Goal: Information Seeking & Learning: Check status

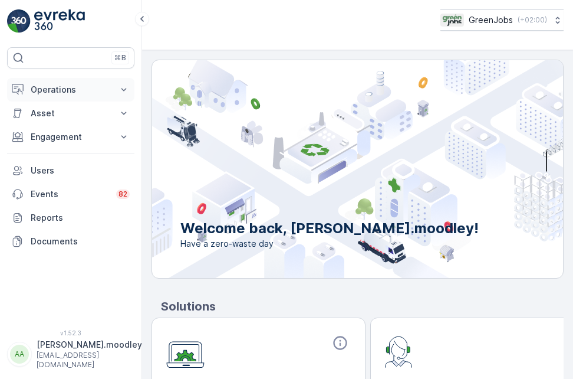
click at [129, 84] on icon at bounding box center [124, 90] width 12 height 12
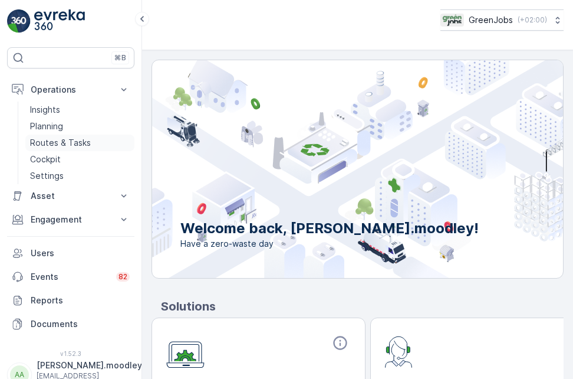
click at [85, 138] on p "Routes & Tasks" at bounding box center [60, 143] width 61 height 12
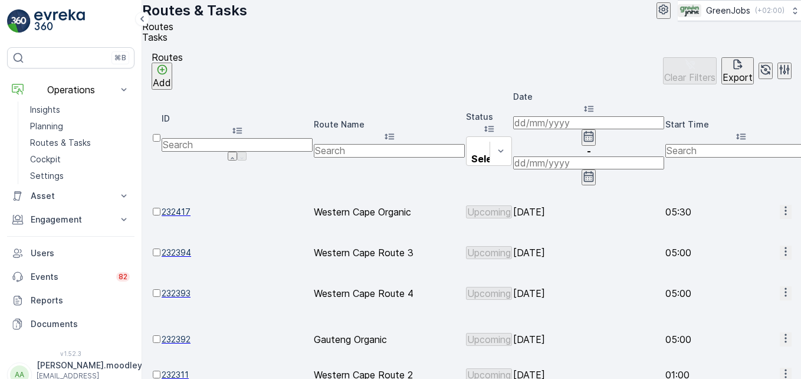
click at [548, 128] on input at bounding box center [588, 122] width 151 height 13
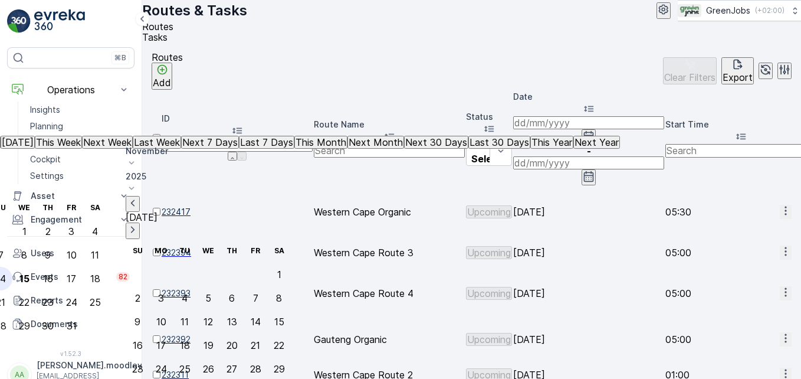
click at [6, 273] on div "14" at bounding box center [1, 278] width 10 height 11
type input "[DATE]"
click at [6, 273] on div "14" at bounding box center [1, 278] width 10 height 11
type input "[DATE]"
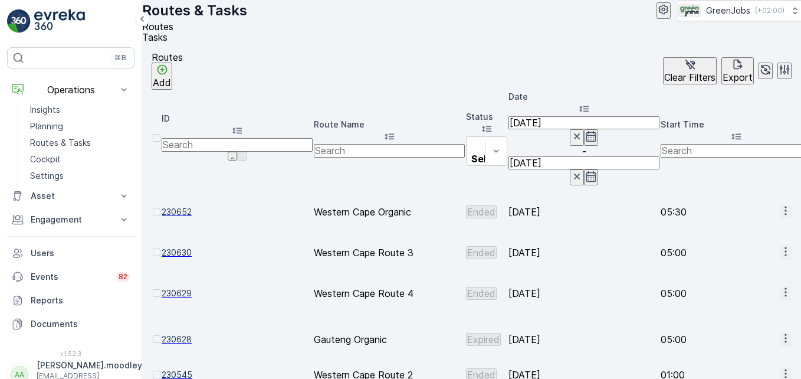
click at [573, 205] on icon "button" at bounding box center [785, 211] width 12 height 12
click at [573, 166] on span "See More Details" at bounding box center [755, 170] width 68 height 12
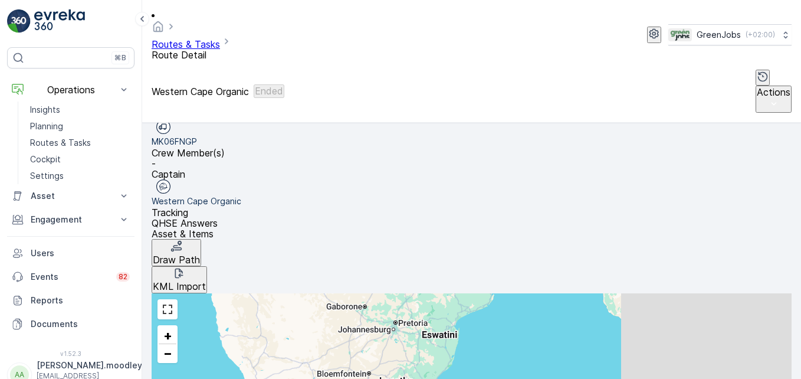
scroll to position [230, 0]
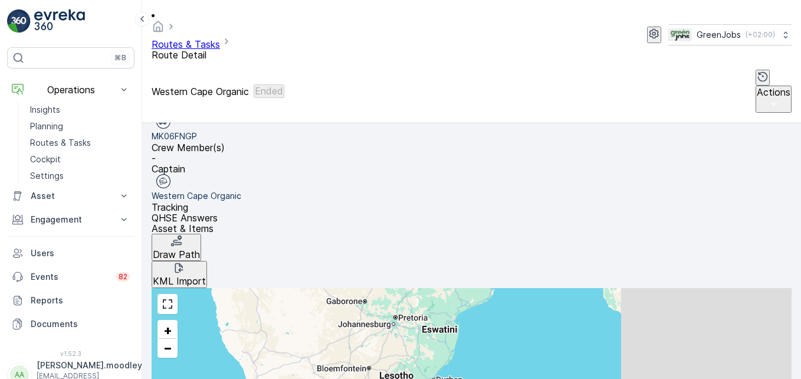
click at [573, 226] on span "See More Details" at bounding box center [769, 229] width 68 height 12
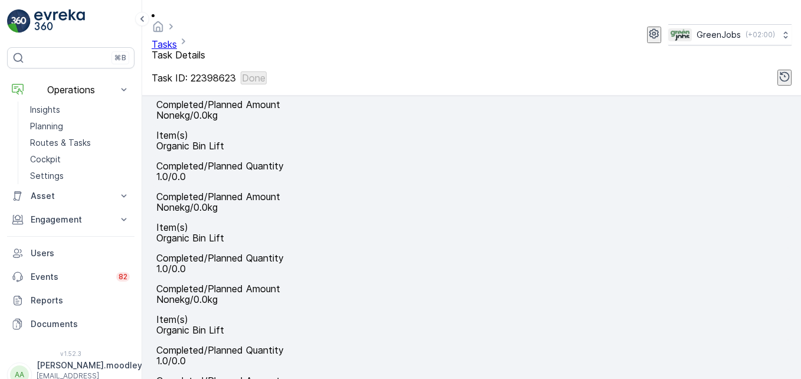
scroll to position [528, 0]
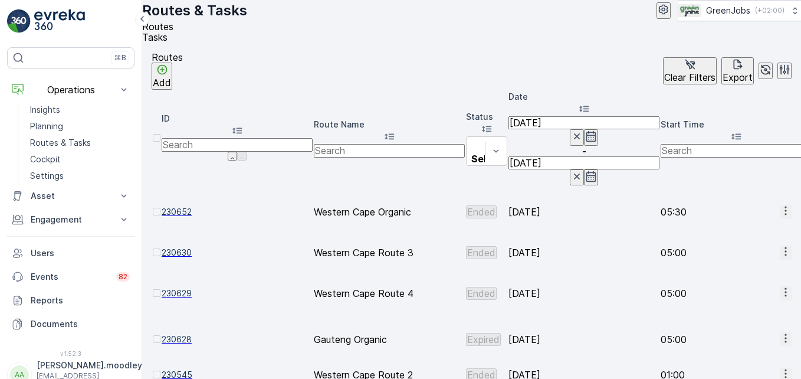
click at [573, 245] on button "button" at bounding box center [785, 252] width 12 height 14
click at [573, 196] on span "See More Details" at bounding box center [755, 198] width 68 height 12
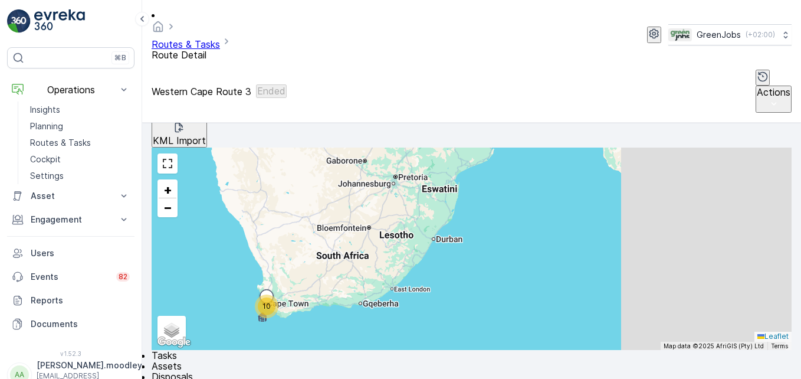
scroll to position [354, 0]
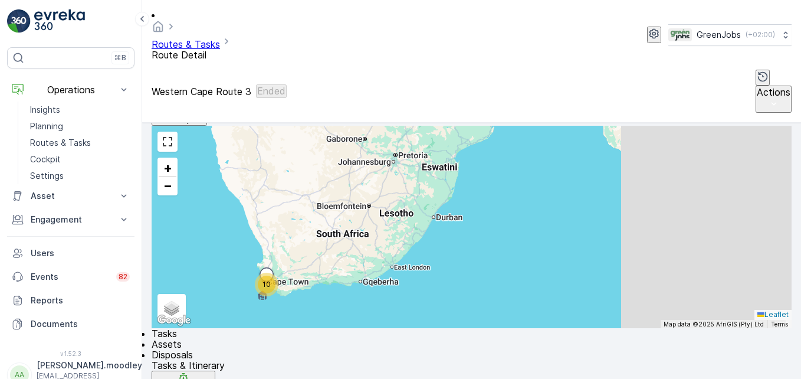
click at [573, 103] on span "See More Details" at bounding box center [769, 105] width 68 height 12
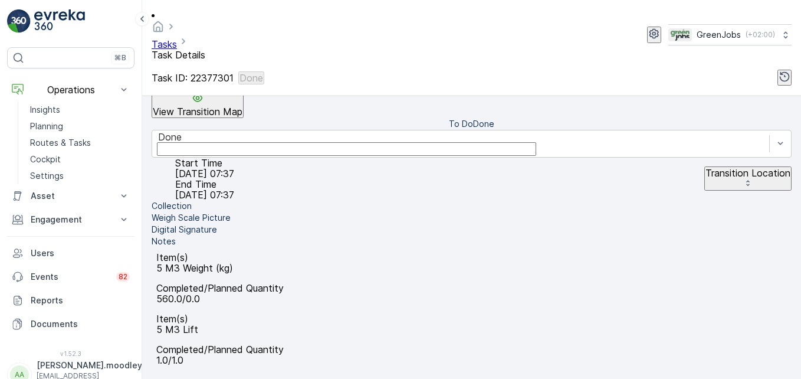
scroll to position [365, 0]
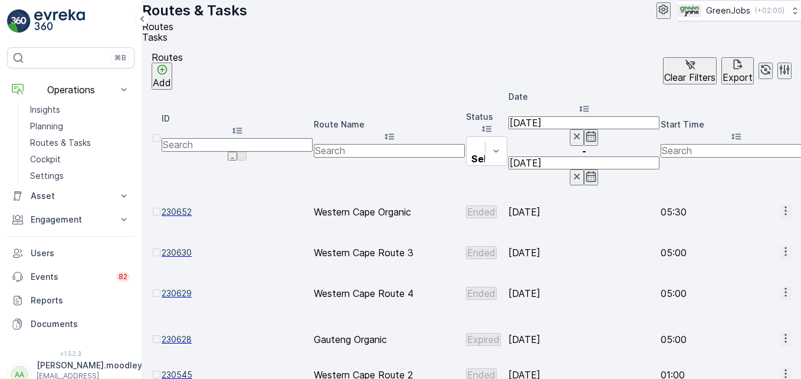
click at [573, 286] on icon "button" at bounding box center [785, 292] width 12 height 12
click at [573, 228] on span "See More Details" at bounding box center [755, 227] width 68 height 12
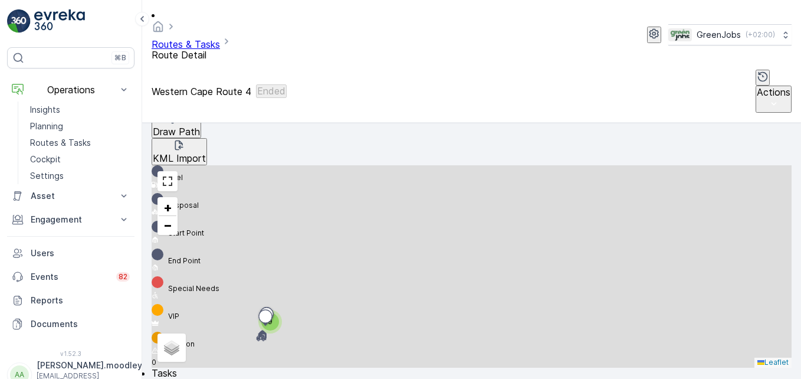
scroll to position [354, 0]
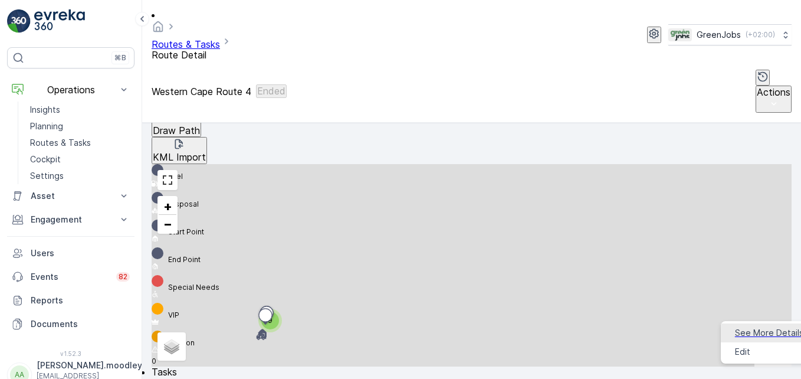
click at [573, 327] on span "See More Details" at bounding box center [769, 333] width 68 height 12
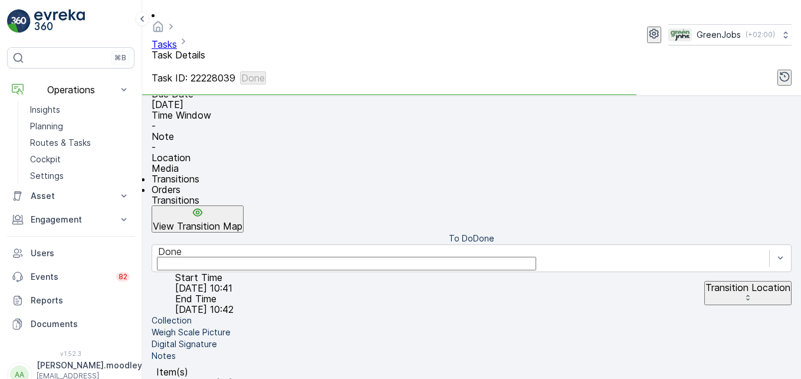
scroll to position [295, 0]
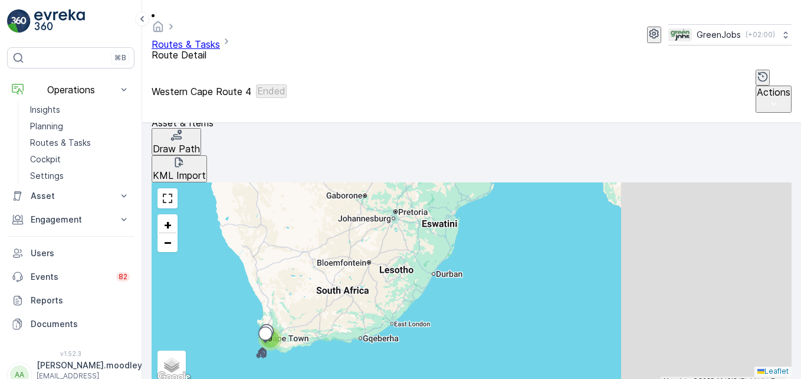
scroll to position [359, 0]
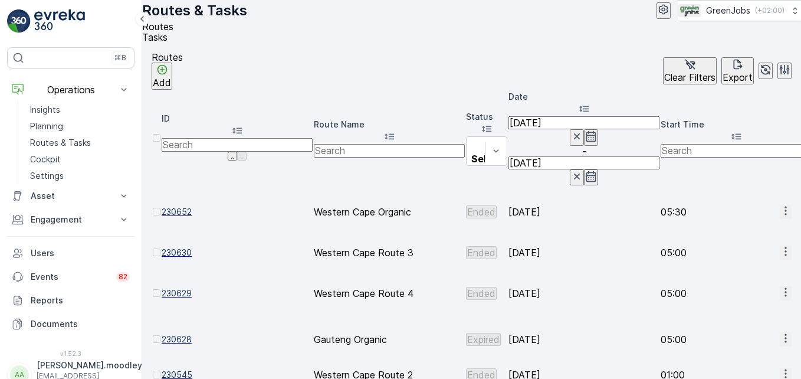
click at [573, 367] on icon "button" at bounding box center [785, 373] width 12 height 12
click at [573, 283] on span "See More Details" at bounding box center [755, 283] width 68 height 12
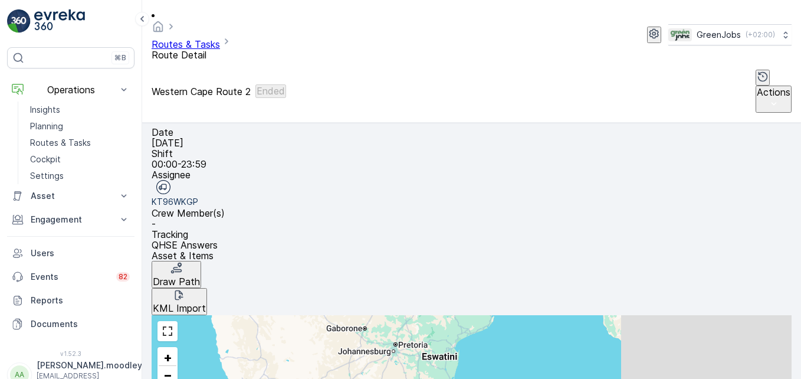
scroll to position [230, 0]
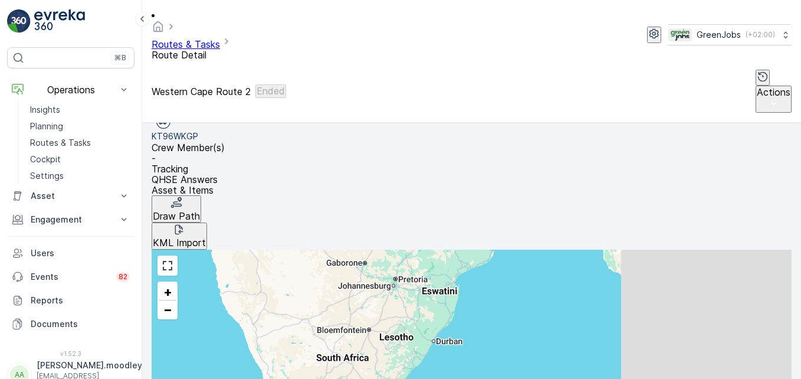
click at [573, 223] on span "See More Details" at bounding box center [769, 229] width 68 height 12
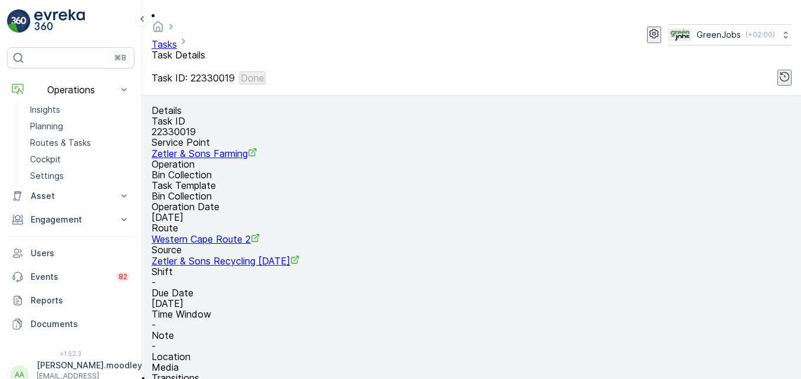
scroll to position [236, 0]
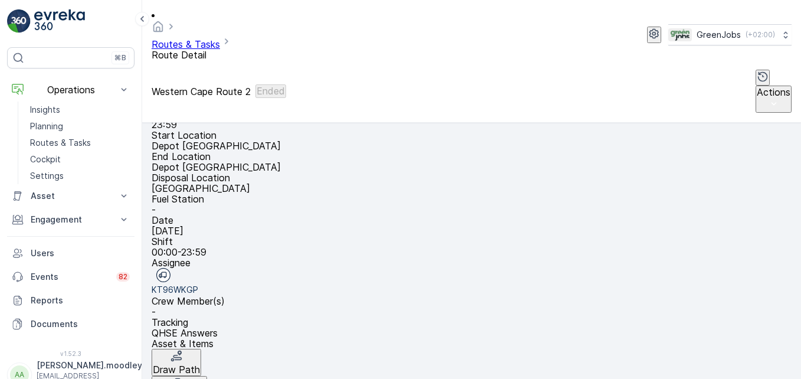
scroll to position [230, 0]
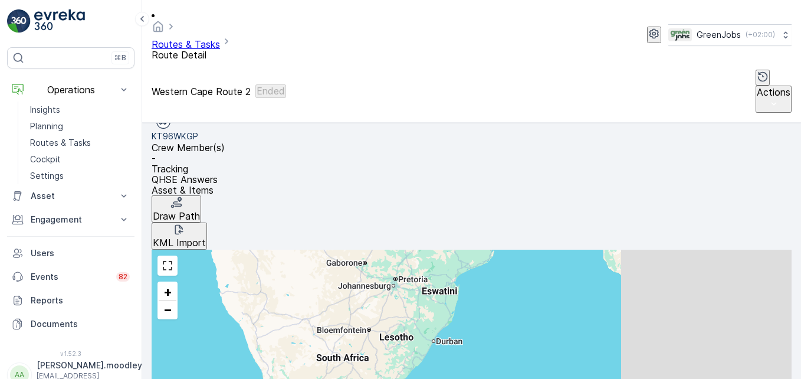
click at [573, 258] on span "See More Details" at bounding box center [769, 257] width 68 height 12
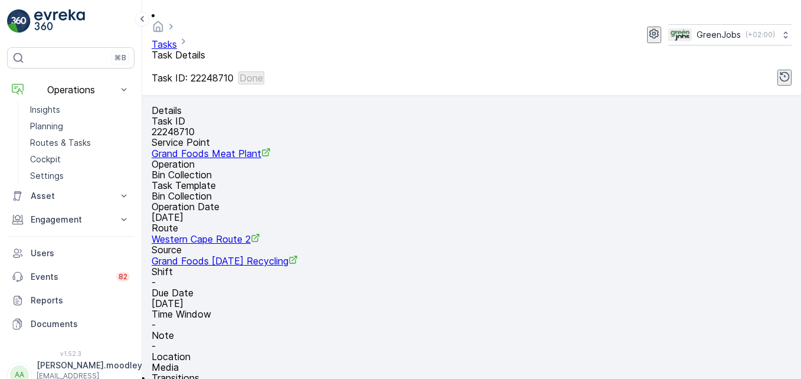
scroll to position [295, 0]
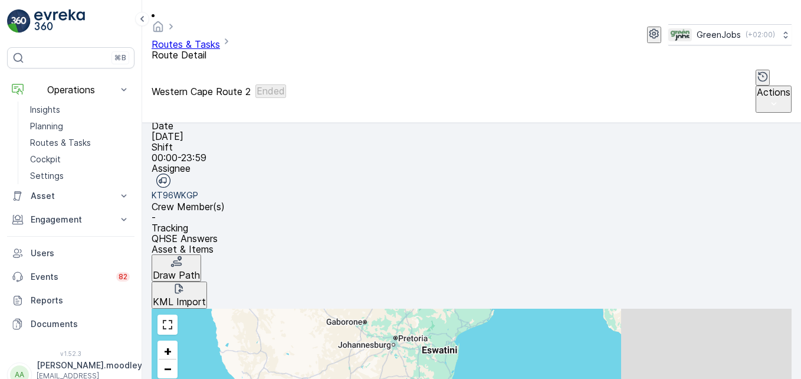
scroll to position [230, 0]
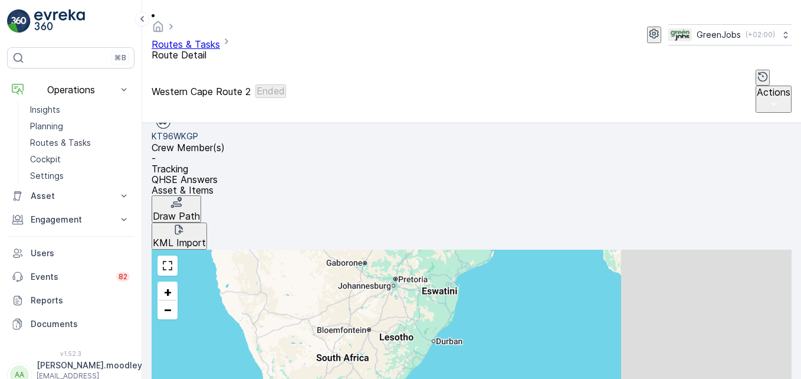
click at [573, 284] on span "See More Details" at bounding box center [769, 285] width 68 height 12
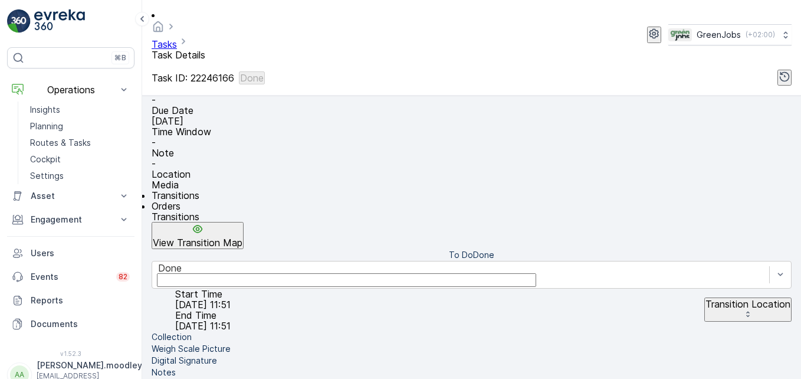
scroll to position [365, 0]
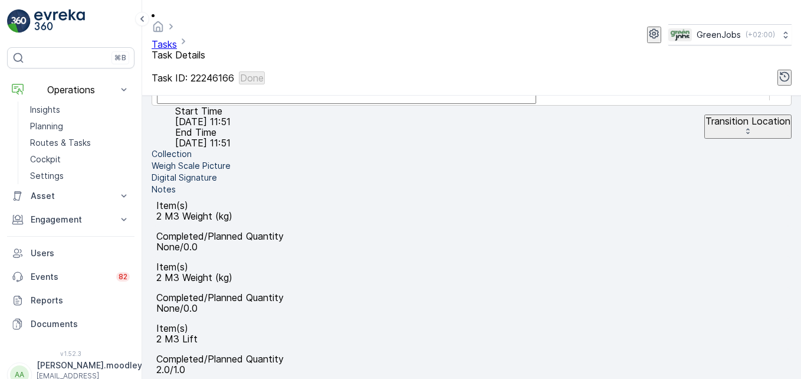
drag, startPoint x: 212, startPoint y: 245, endPoint x: 248, endPoint y: 268, distance: 42.4
click at [212, 195] on ul "Collection Weigh Scale Picture Digital Signature Notes" at bounding box center [472, 171] width 640 height 47
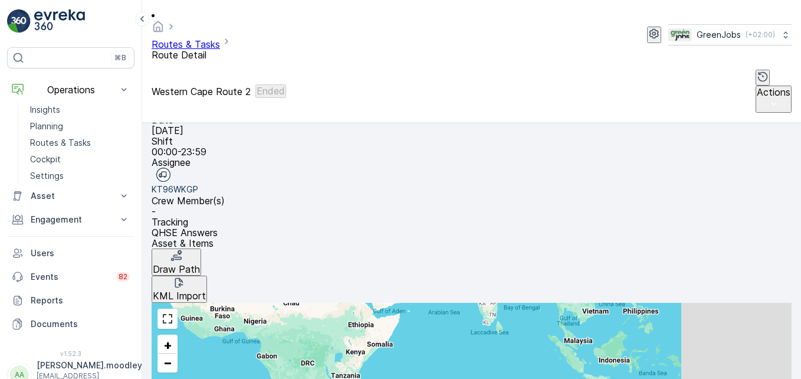
scroll to position [230, 0]
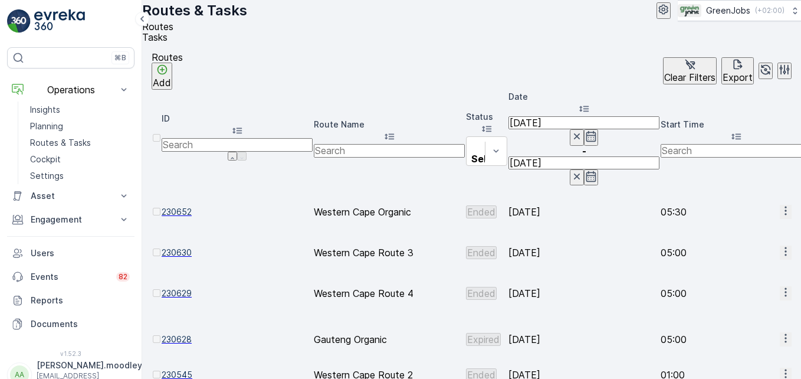
click at [560, 123] on input "[DATE]" at bounding box center [583, 122] width 151 height 13
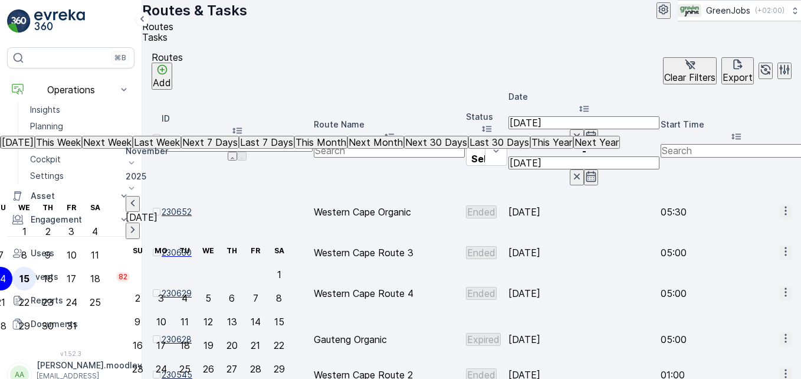
click at [29, 273] on div "15" at bounding box center [24, 278] width 10 height 11
type input "[DATE]"
click at [29, 273] on div "15" at bounding box center [24, 278] width 10 height 11
type input "[DATE]"
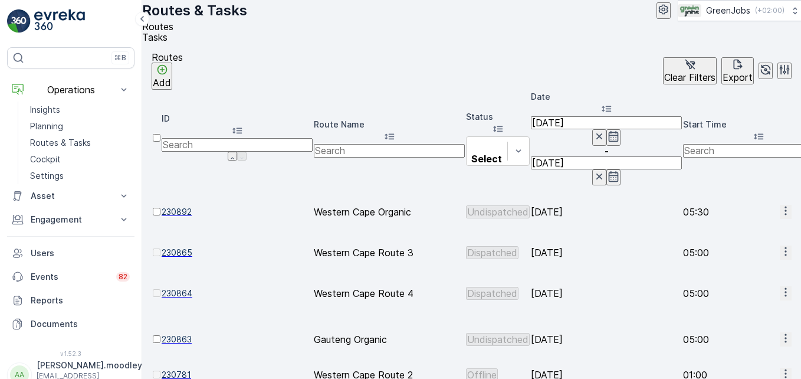
click at [573, 245] on icon "button" at bounding box center [785, 251] width 12 height 12
click at [573, 197] on span "See More Details" at bounding box center [755, 198] width 68 height 12
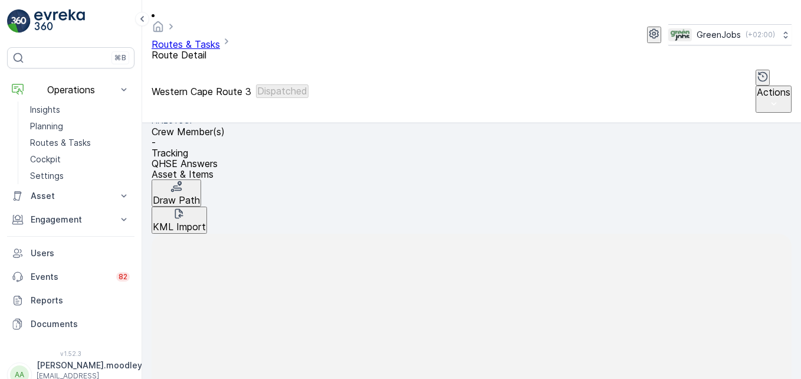
scroll to position [295, 0]
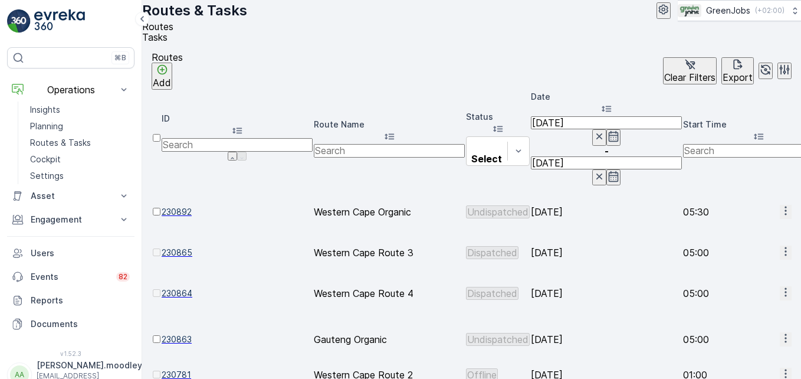
click at [573, 286] on icon "button" at bounding box center [785, 292] width 12 height 12
click at [573, 223] on span "See More Details" at bounding box center [755, 227] width 68 height 12
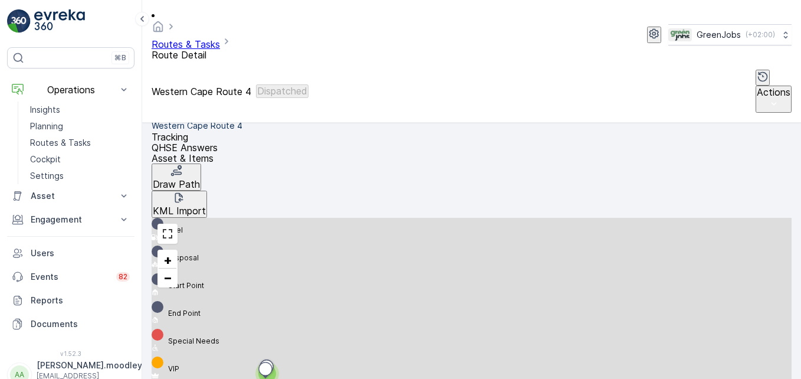
scroll to position [301, 0]
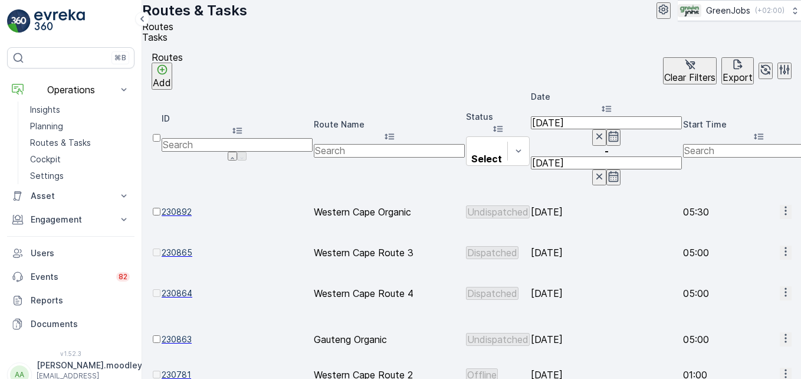
click at [573, 295] on span "See More Details" at bounding box center [755, 300] width 68 height 12
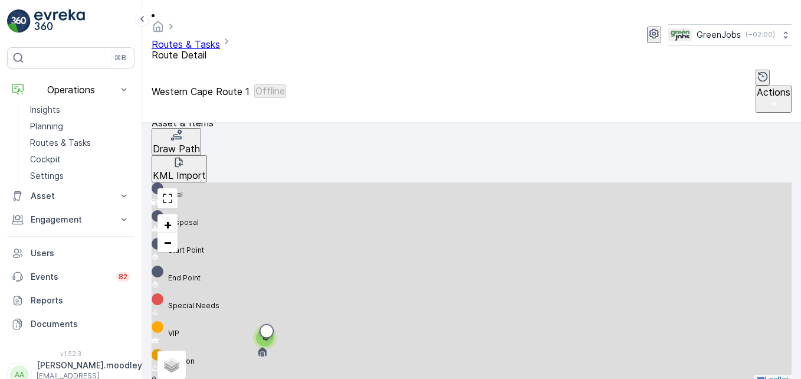
scroll to position [271, 0]
